Goal: Browse casually

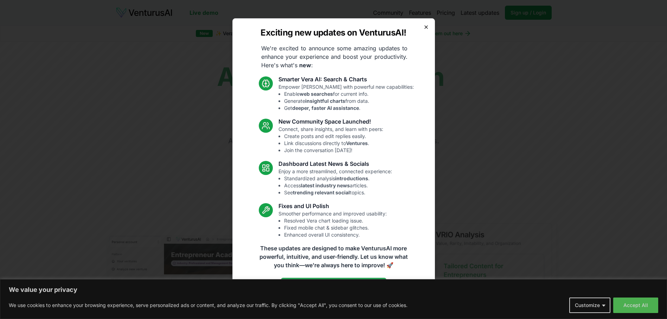
click at [428, 26] on icon "button" at bounding box center [426, 27] width 6 height 6
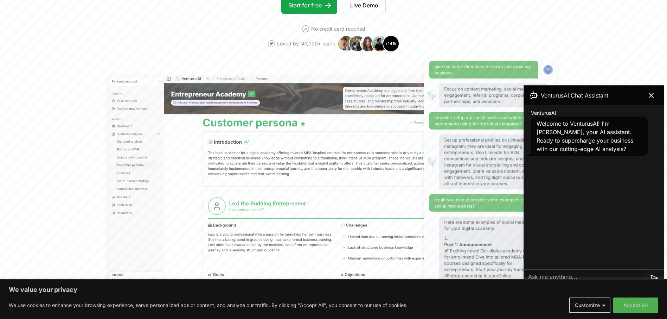
scroll to position [186, 0]
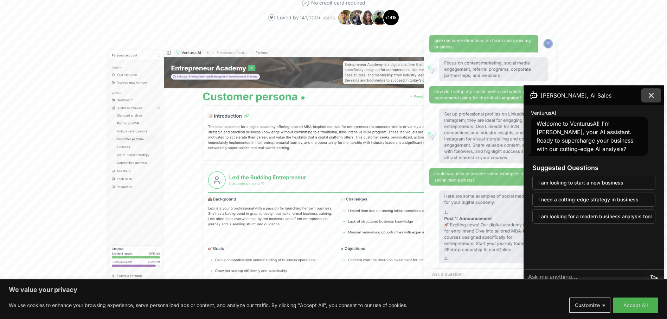
click at [654, 99] on icon at bounding box center [651, 95] width 8 height 8
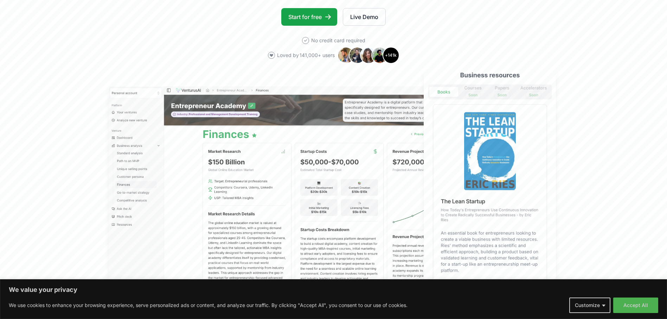
scroll to position [0, 0]
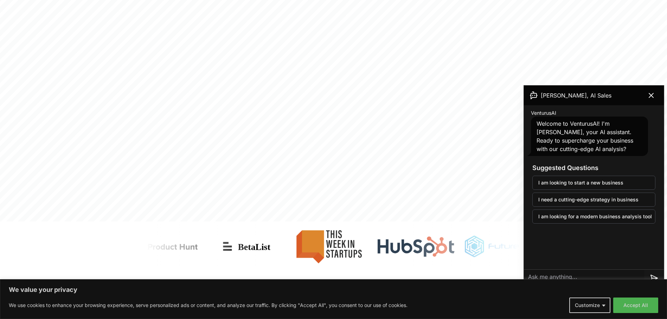
scroll to position [290, 0]
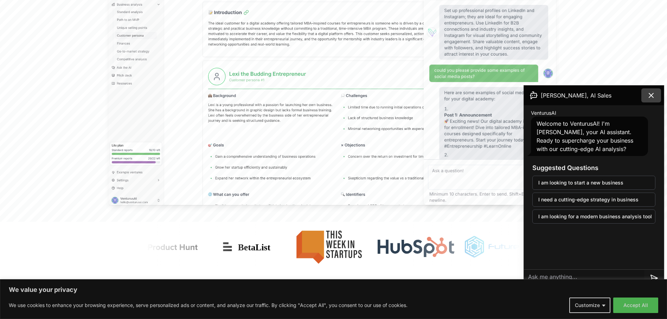
click at [657, 96] on button at bounding box center [651, 95] width 20 height 14
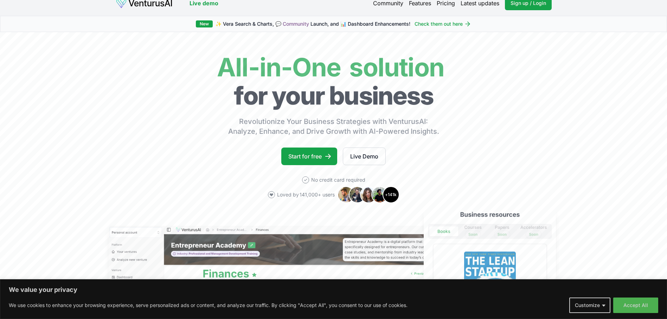
scroll to position [0, 0]
